Goal: Task Accomplishment & Management: Contribute content

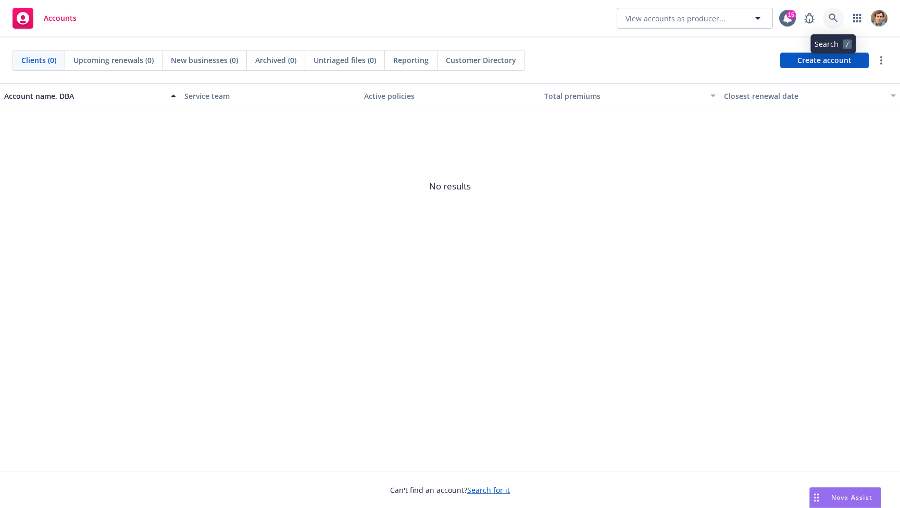
click at [834, 22] on icon at bounding box center [832, 18] width 9 height 9
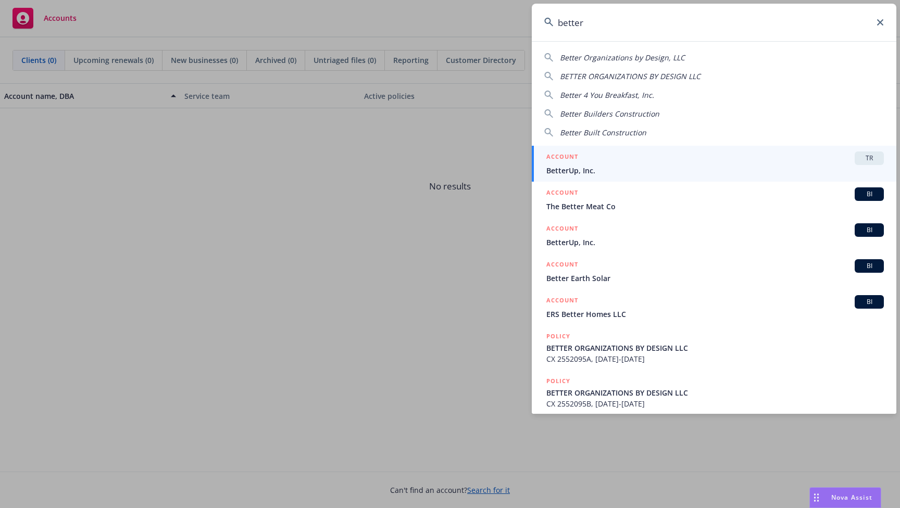
type input "better"
click at [689, 157] on div "ACCOUNT TR" at bounding box center [714, 158] width 337 height 14
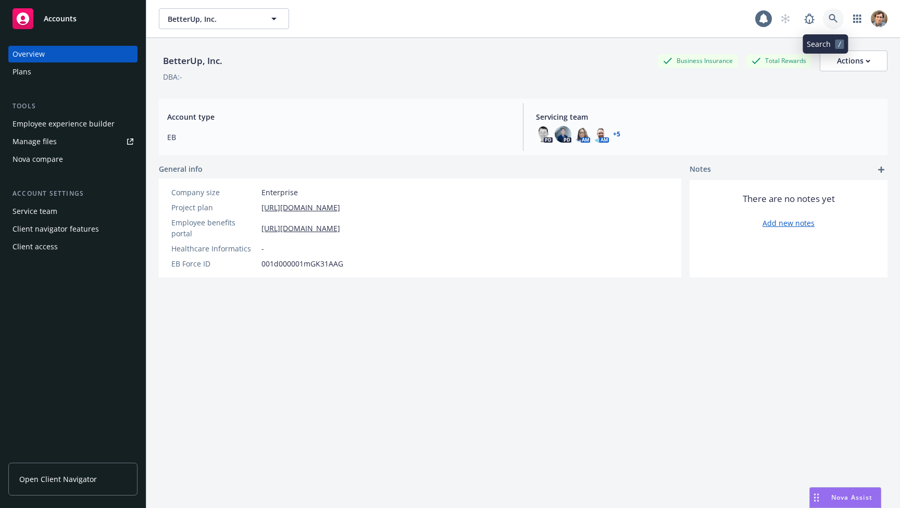
click at [822, 16] on link at bounding box center [832, 18] width 21 height 21
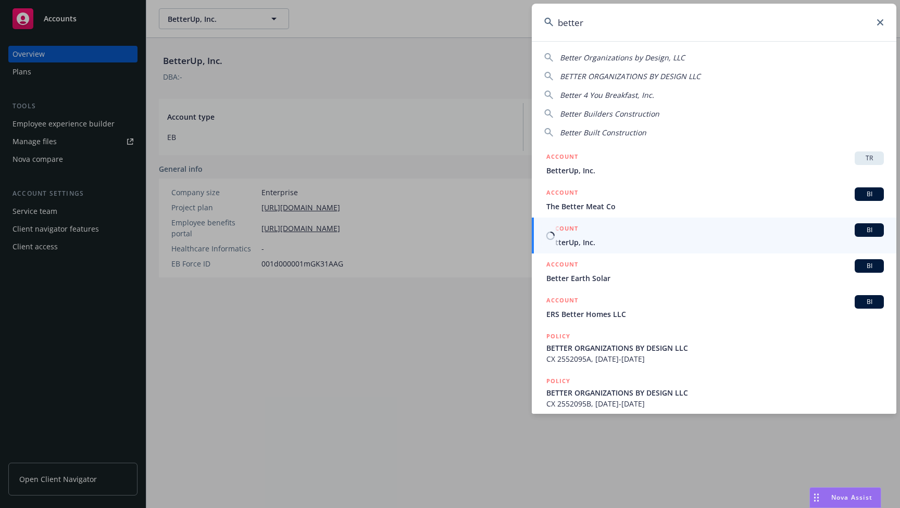
type input "better"
click at [688, 240] on span "BetterUp, Inc." at bounding box center [714, 242] width 337 height 11
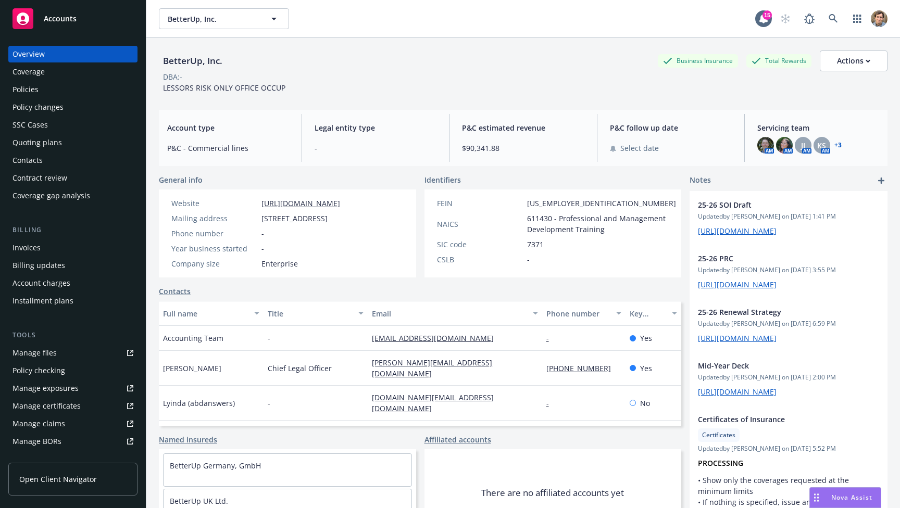
click at [48, 96] on div "Policies" at bounding box center [72, 89] width 121 height 17
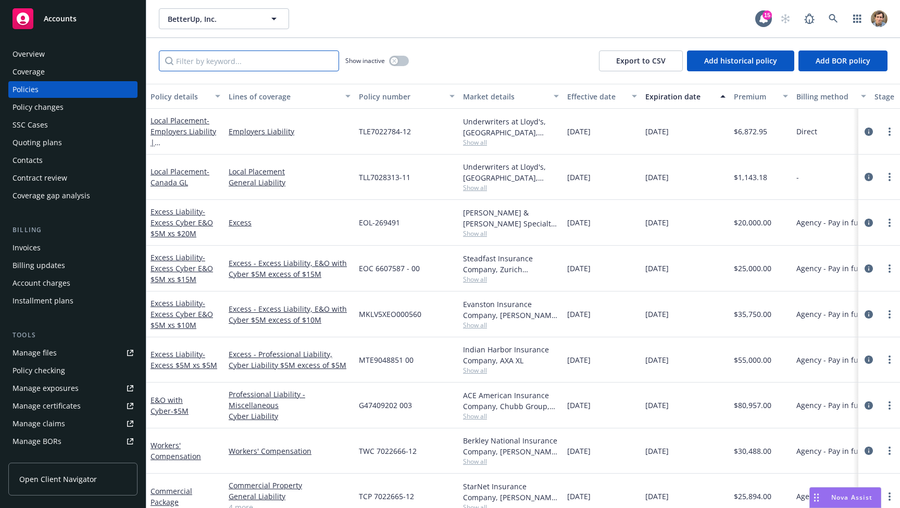
click at [221, 64] on input "Filter by keyword..." at bounding box center [249, 60] width 180 height 21
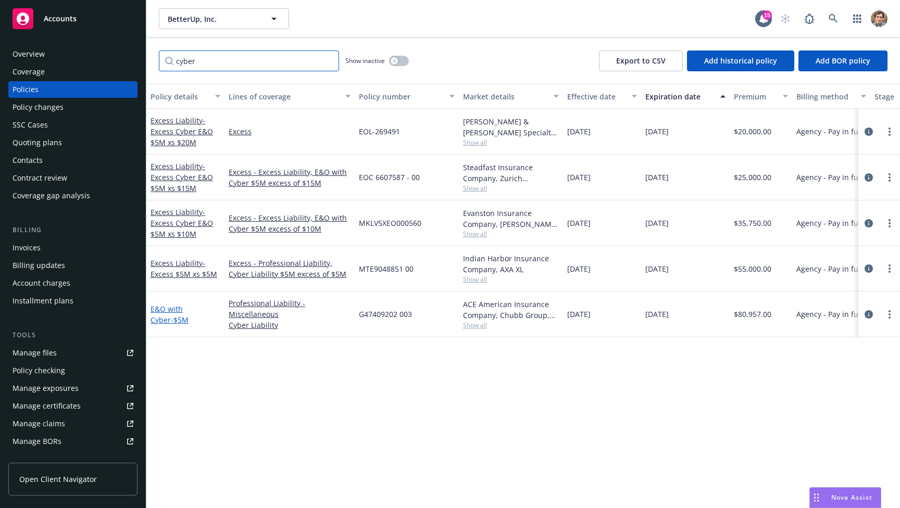
type input "cyber"
click at [174, 309] on link "E&O with Cyber - $5M" at bounding box center [169, 314] width 38 height 21
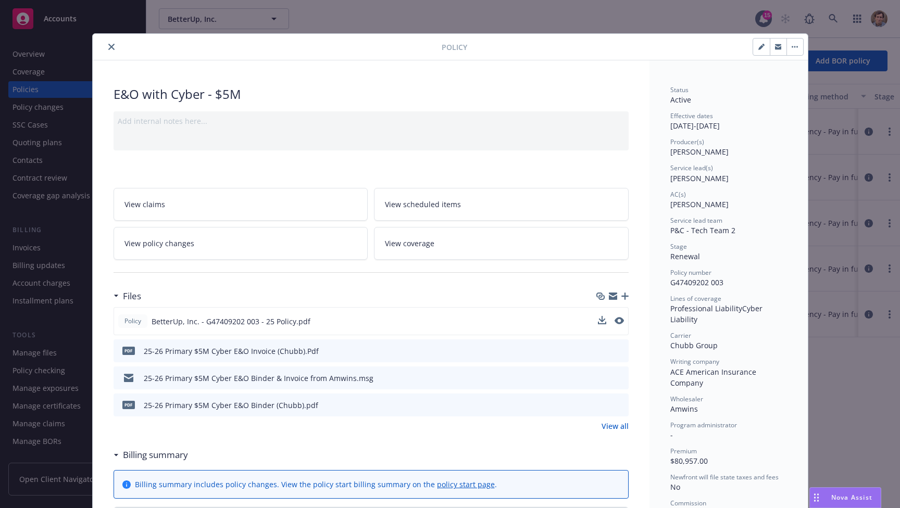
click at [206, 321] on span "BetterUp, Inc. - G47409202 003 - 25 Policy.pdf" at bounding box center [230, 321] width 159 height 11
click at [615, 321] on icon "preview file" at bounding box center [618, 320] width 9 height 7
click at [527, 34] on div "Policy" at bounding box center [450, 47] width 715 height 27
click at [534, 29] on div "Policy E&O with Cyber - $5M Add internal notes here... View claims View schedul…" at bounding box center [450, 254] width 900 height 508
click at [108, 44] on icon "close" at bounding box center [111, 47] width 6 height 6
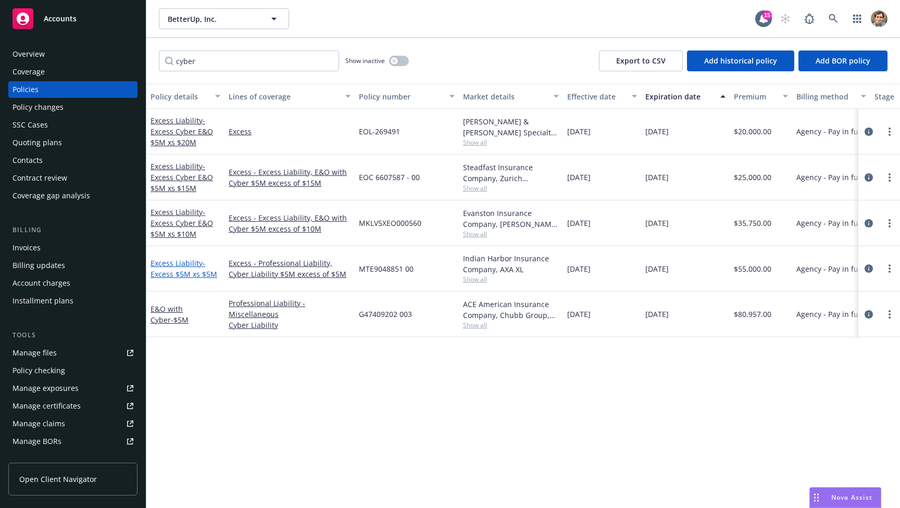
click at [163, 263] on link "Excess Liability - Excess $5M xs $5M" at bounding box center [183, 268] width 67 height 21
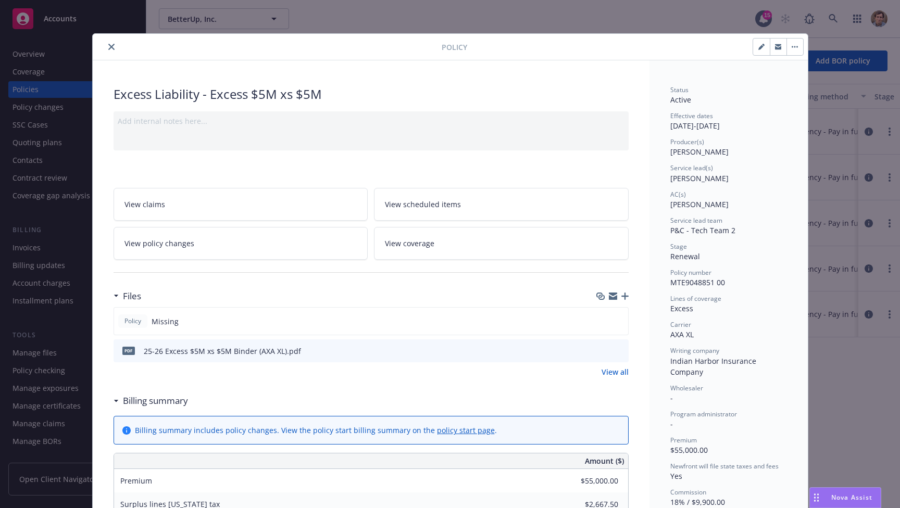
click at [136, 321] on span "Policy" at bounding box center [132, 320] width 21 height 9
click at [124, 322] on span "Policy" at bounding box center [132, 320] width 21 height 9
click at [550, 297] on div "Files" at bounding box center [370, 296] width 515 height 22
click at [621, 296] on icon "button" at bounding box center [624, 296] width 7 height 7
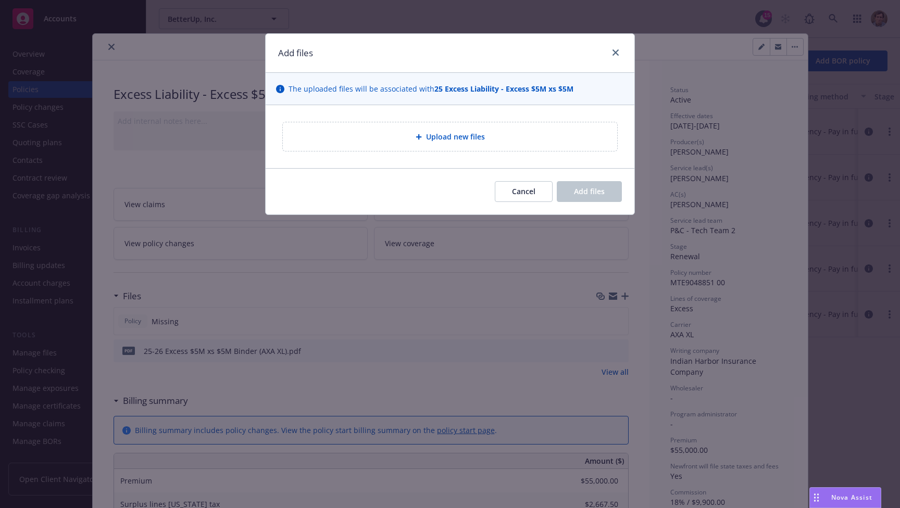
click at [473, 141] on span "Upload new files" at bounding box center [455, 136] width 59 height 11
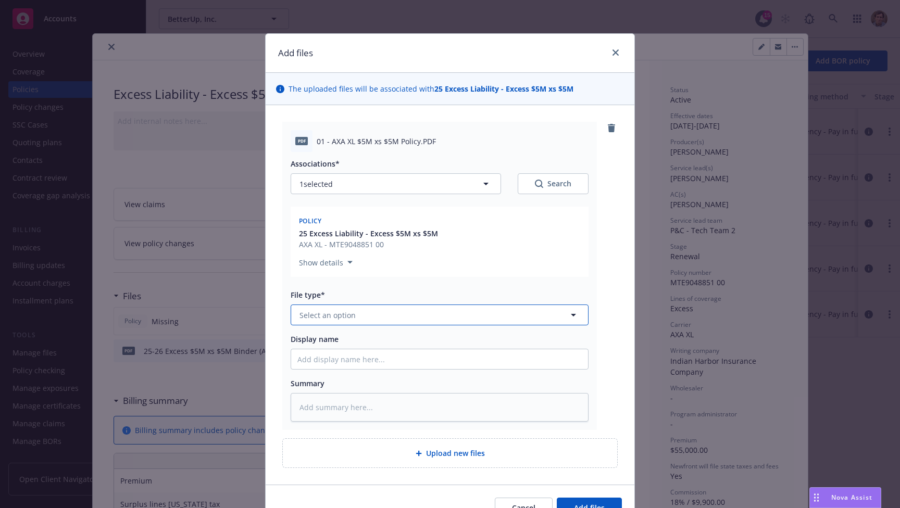
click at [394, 312] on button "Select an option" at bounding box center [439, 315] width 298 height 21
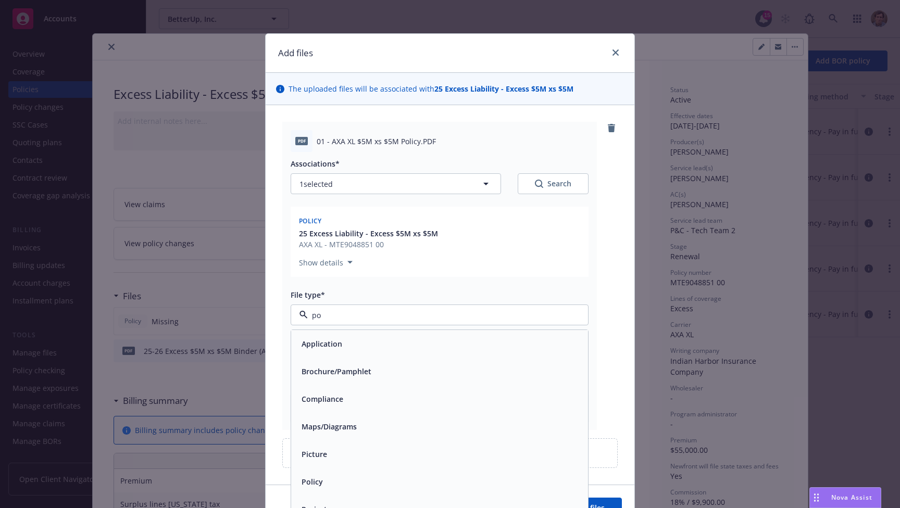
type input "pol"
click at [352, 338] on div "Policy" at bounding box center [439, 343] width 284 height 15
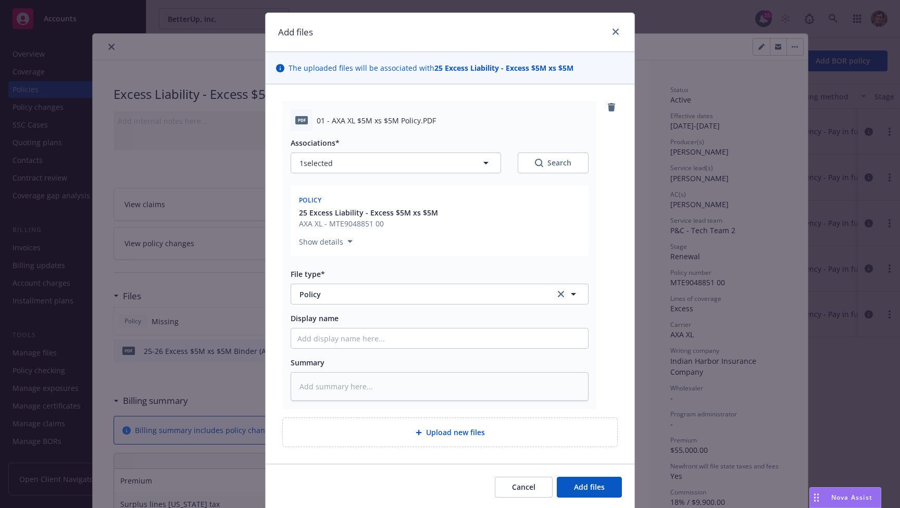
scroll to position [57, 0]
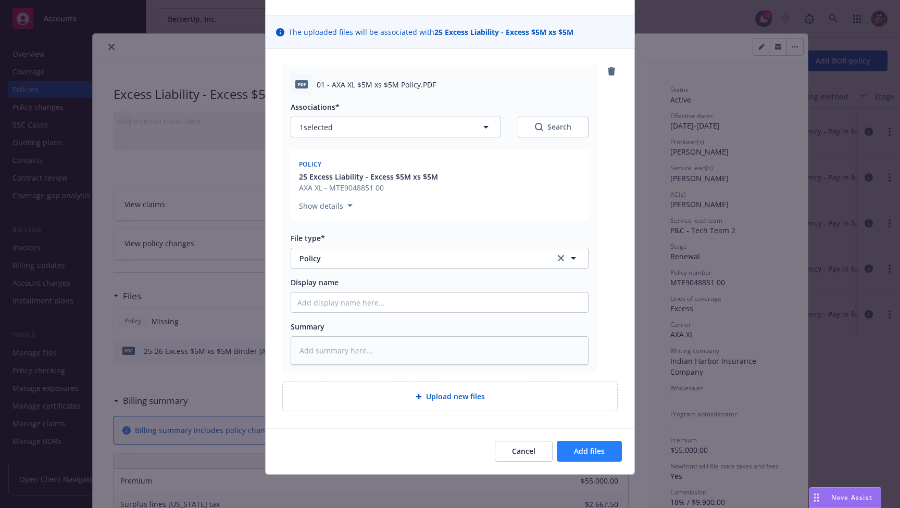
click at [591, 453] on span "Add files" at bounding box center [589, 451] width 31 height 10
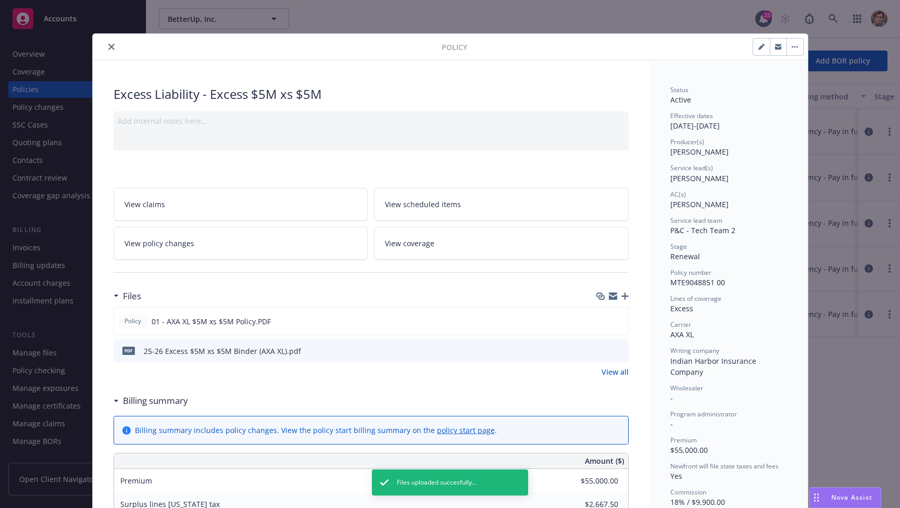
click at [108, 48] on icon "close" at bounding box center [111, 47] width 6 height 6
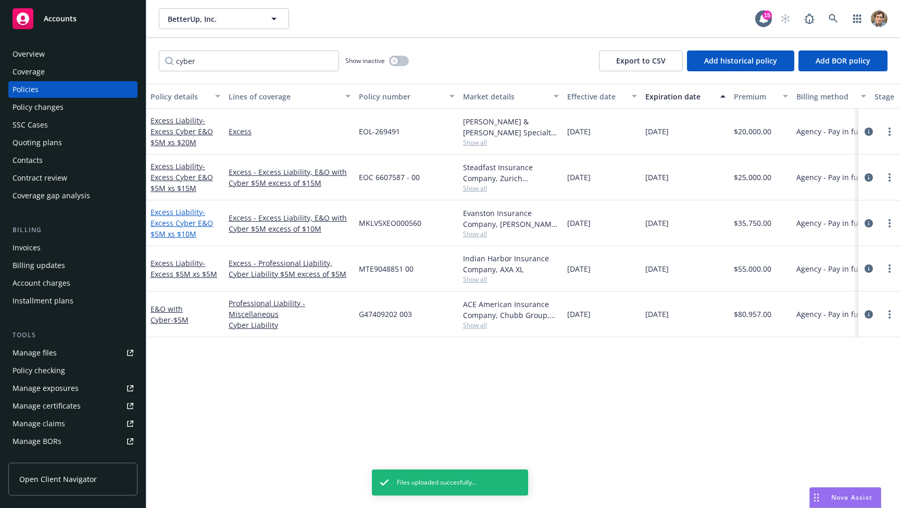
click at [169, 216] on link "Excess Liability - Excess Cyber E&O $5M xs $10M" at bounding box center [181, 223] width 62 height 32
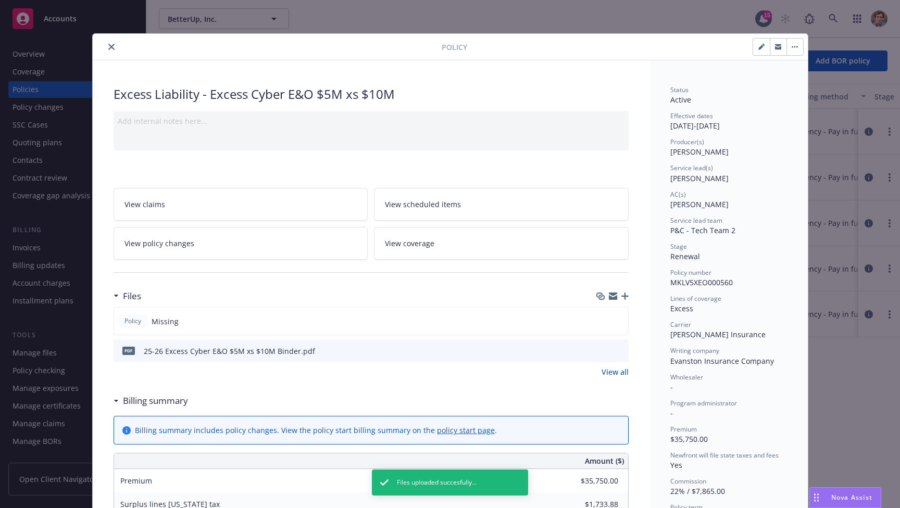
click at [622, 297] on icon "button" at bounding box center [624, 296] width 7 height 7
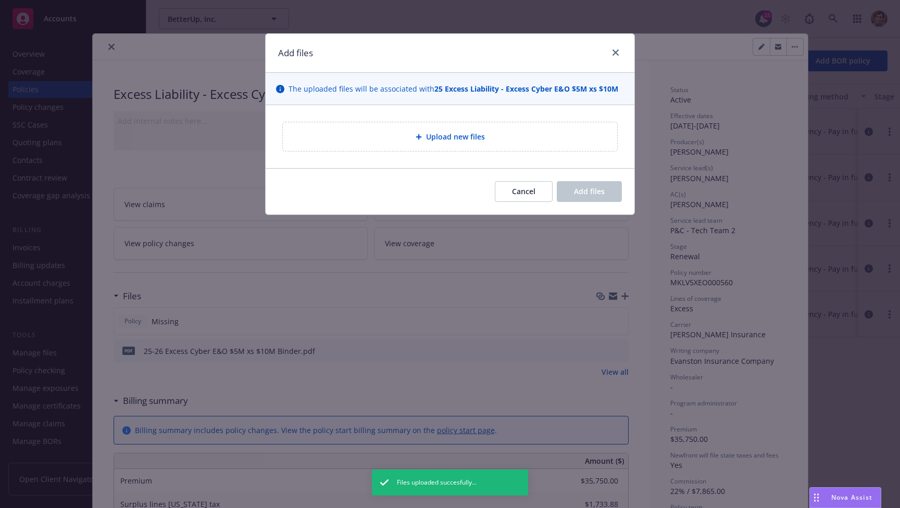
click at [490, 136] on div "Upload new files" at bounding box center [450, 137] width 318 height 12
type textarea "x"
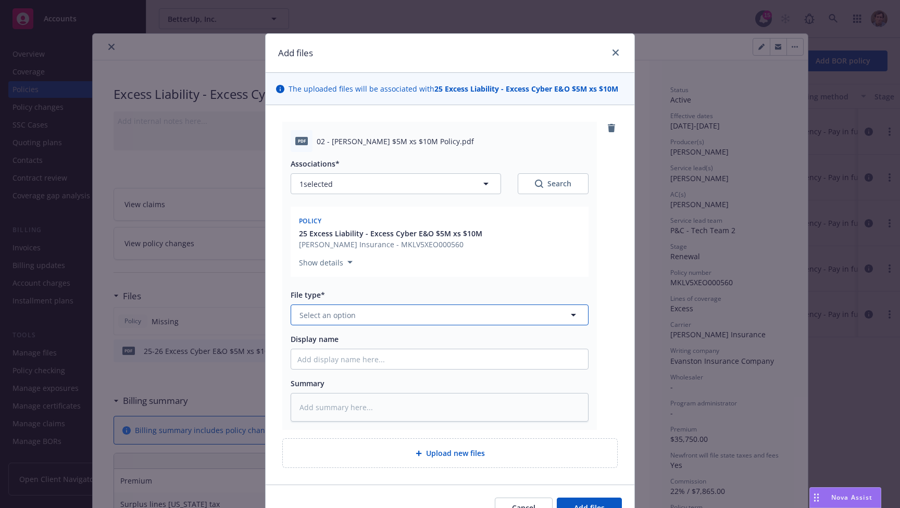
click at [377, 320] on button "Select an option" at bounding box center [439, 315] width 298 height 21
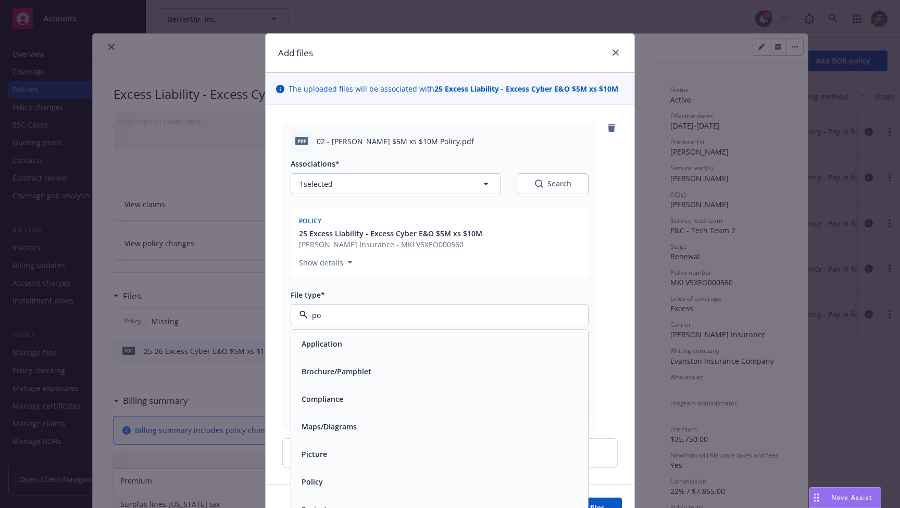
type input "pol"
click at [351, 344] on div "Policy" at bounding box center [439, 343] width 284 height 15
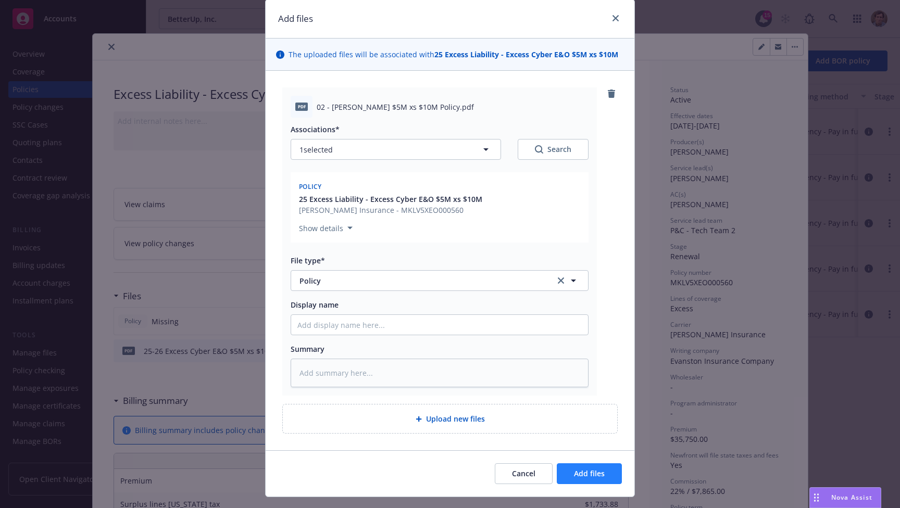
click at [584, 467] on button "Add files" at bounding box center [588, 473] width 65 height 21
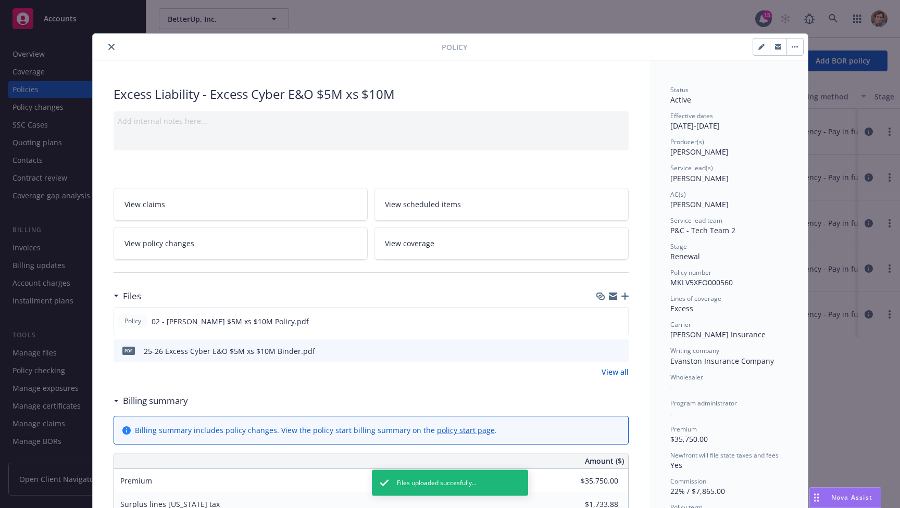
click at [105, 46] on button "close" at bounding box center [111, 47] width 12 height 12
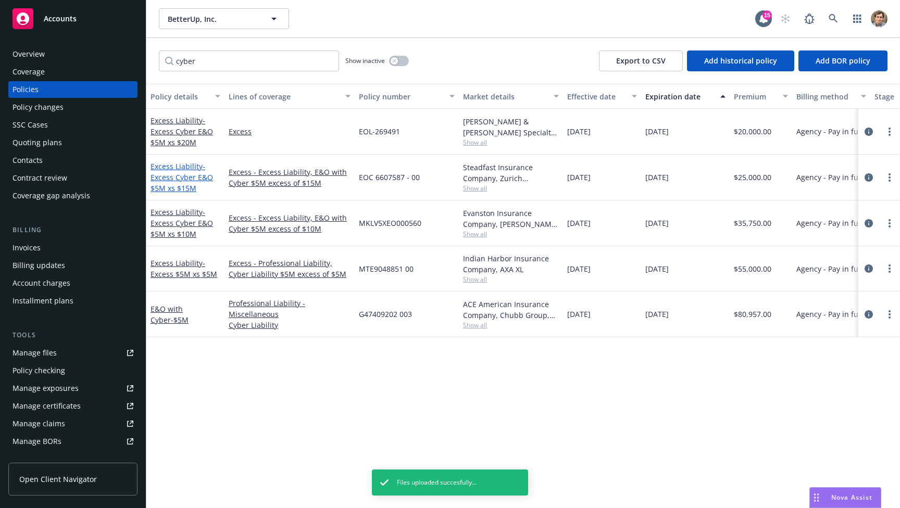
click at [180, 176] on span "- Excess Cyber E&O $5M xs $15M" at bounding box center [181, 177] width 62 height 32
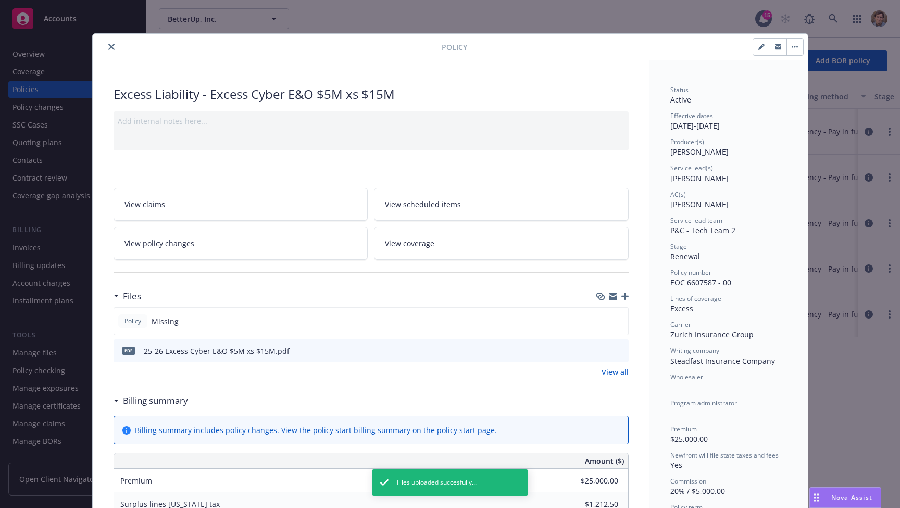
click at [621, 295] on icon "button" at bounding box center [624, 296] width 7 height 7
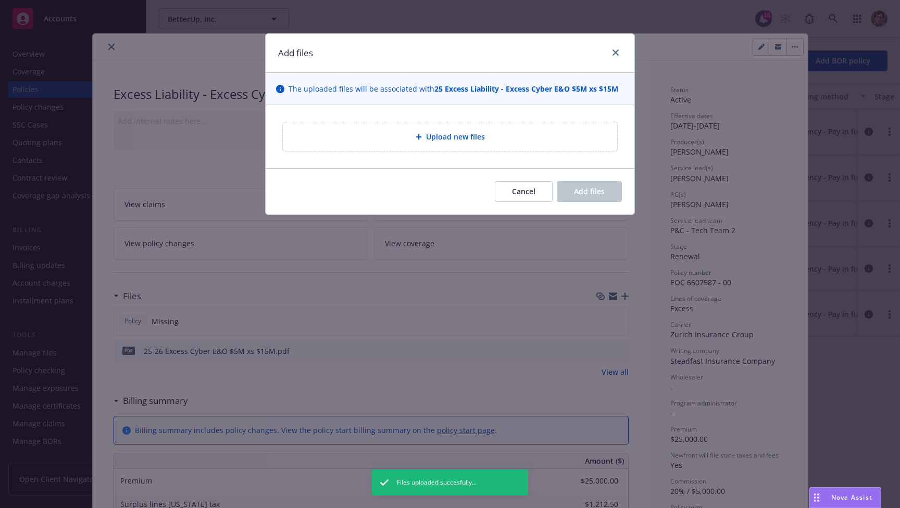
click at [450, 145] on div "Upload new files" at bounding box center [450, 136] width 334 height 29
type textarea "x"
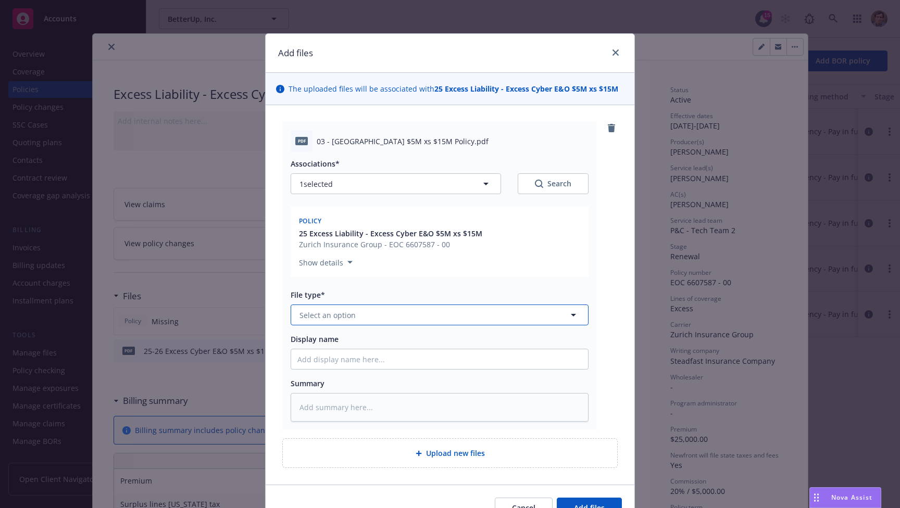
click at [391, 315] on button "Select an option" at bounding box center [439, 315] width 298 height 21
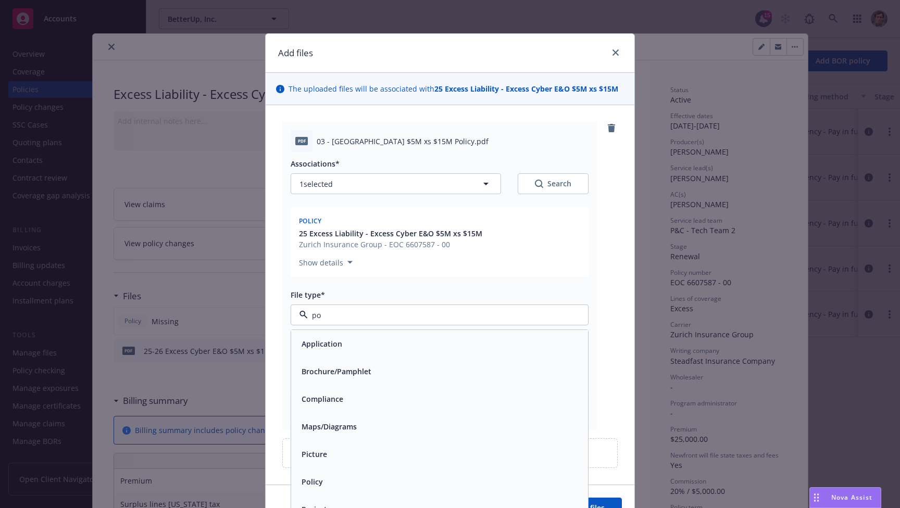
type input "pol"
click at [369, 335] on div "Policy" at bounding box center [439, 344] width 297 height 28
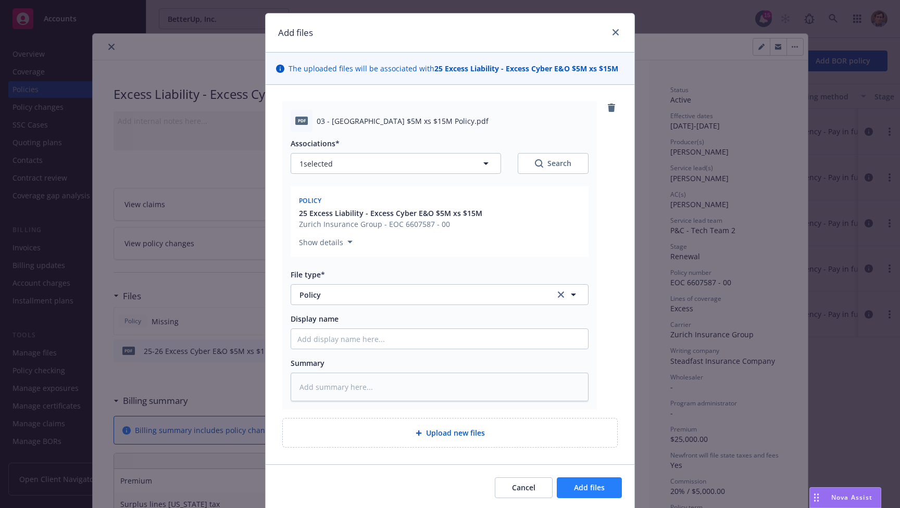
click at [611, 492] on button "Add files" at bounding box center [588, 487] width 65 height 21
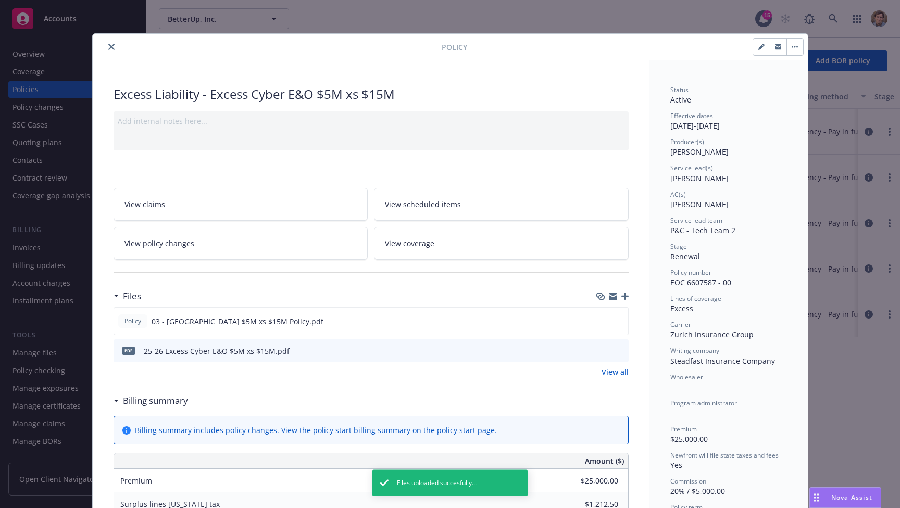
click at [108, 47] on icon "close" at bounding box center [111, 47] width 6 height 6
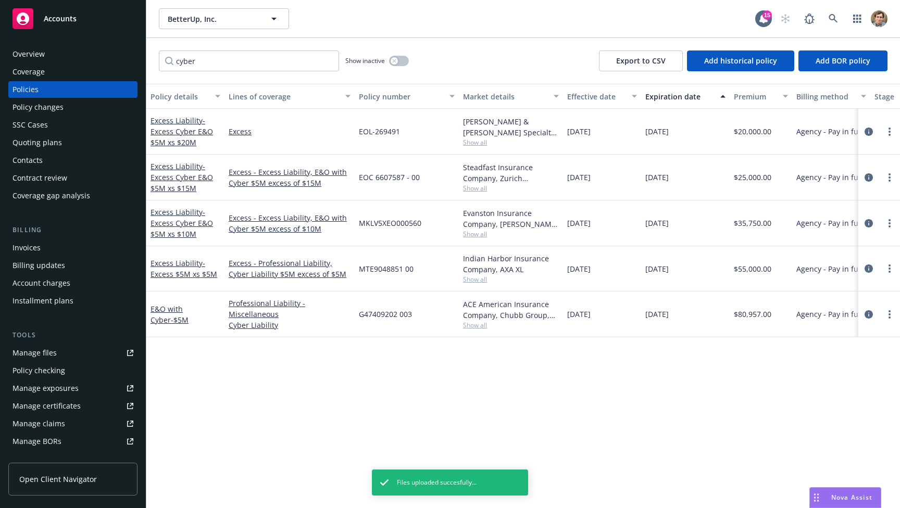
click at [178, 126] on div "Excess Liability - Excess Cyber E&O $5M xs $20M" at bounding box center [185, 131] width 70 height 33
click at [183, 129] on span "- Excess Cyber E&O $5M xs $20M" at bounding box center [181, 132] width 62 height 32
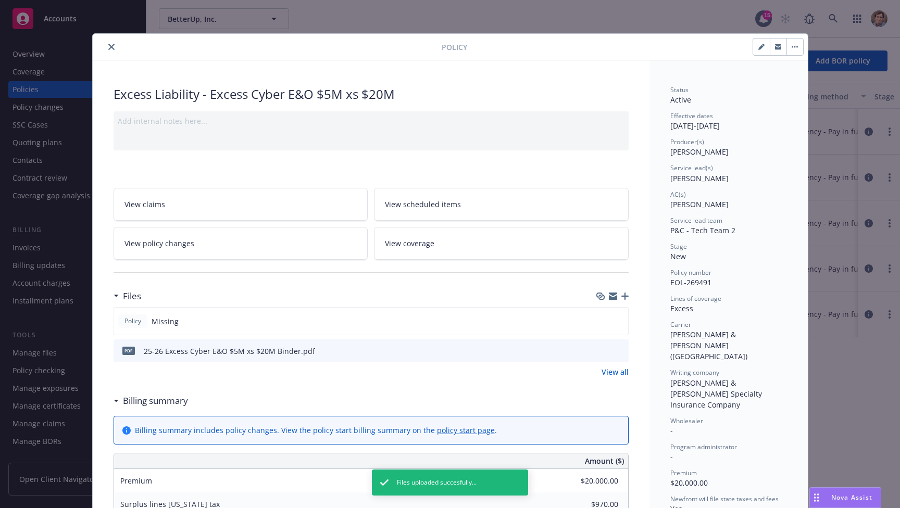
click at [621, 296] on icon "button" at bounding box center [624, 296] width 7 height 7
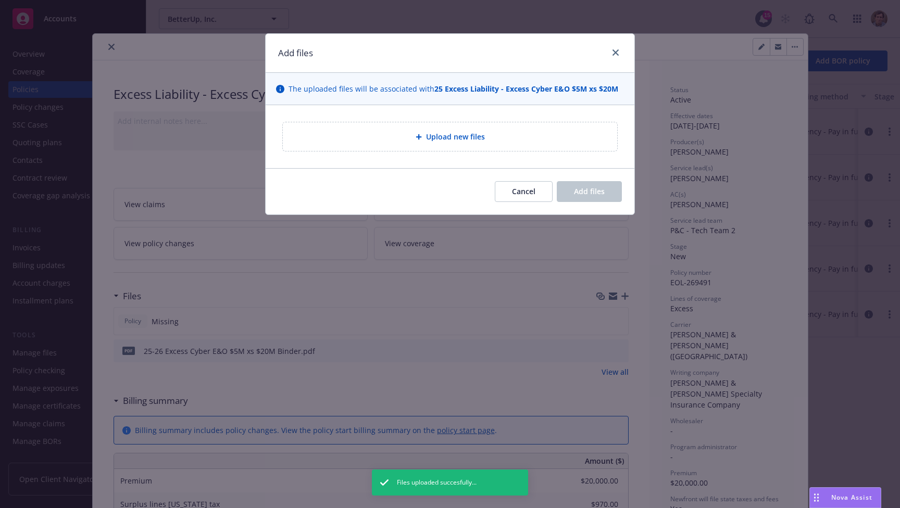
click at [427, 144] on div "Upload new files" at bounding box center [450, 136] width 334 height 29
type textarea "x"
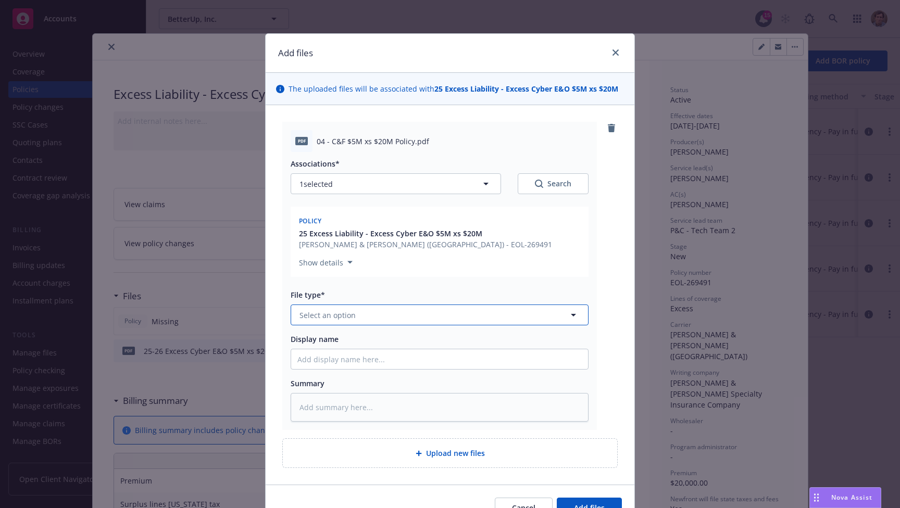
click at [417, 318] on button "Select an option" at bounding box center [439, 315] width 298 height 21
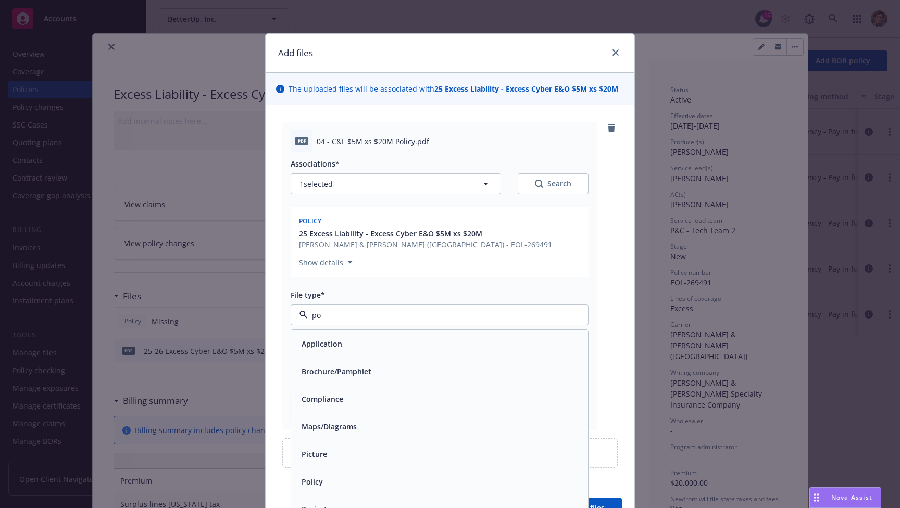
type input "pol"
click at [370, 356] on div "Policy" at bounding box center [439, 344] width 297 height 28
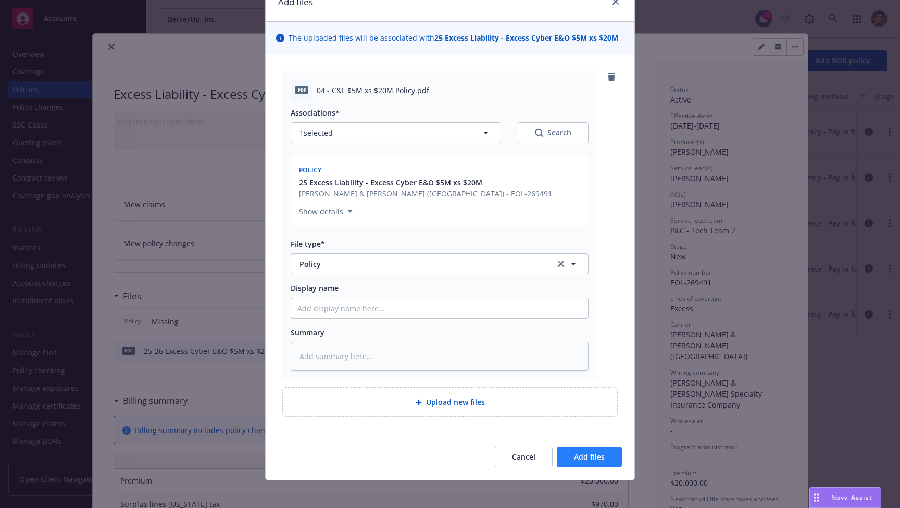
click at [576, 462] on button "Add files" at bounding box center [588, 457] width 65 height 21
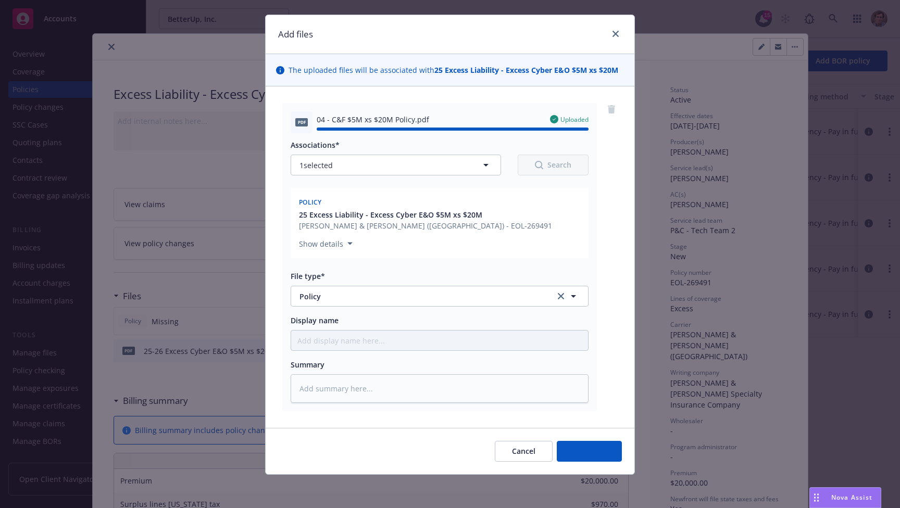
type textarea "x"
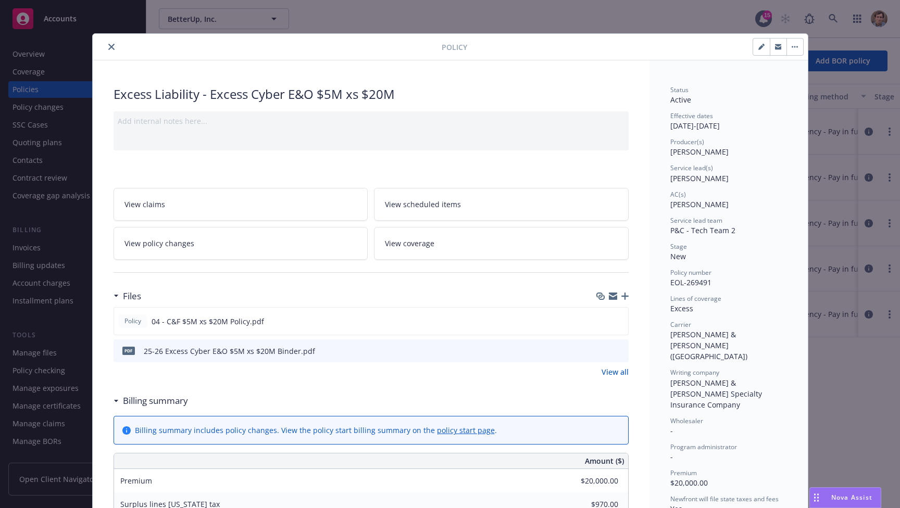
click at [108, 48] on icon "close" at bounding box center [111, 47] width 6 height 6
